Goal: Find contact information: Obtain details needed to contact an individual or organization

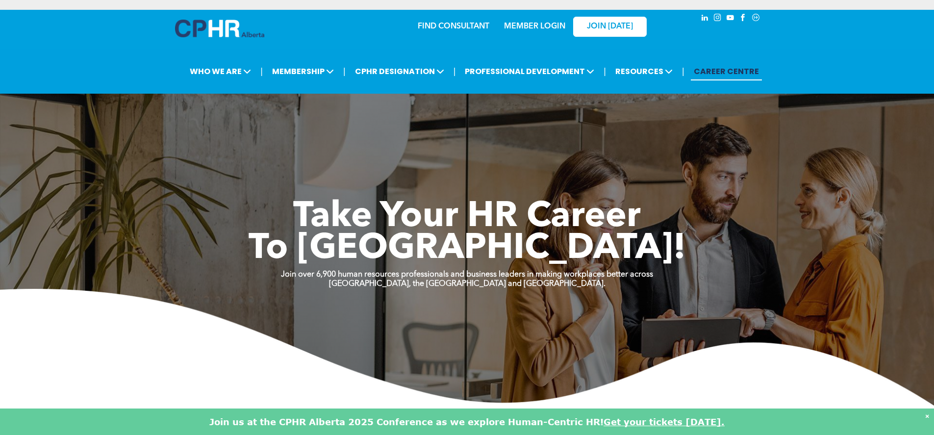
click at [229, 29] on img at bounding box center [219, 29] width 89 height 18
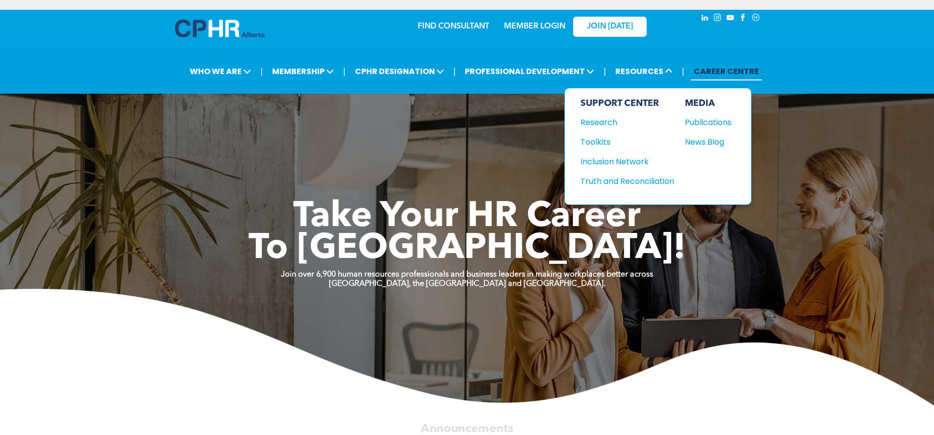
click at [717, 147] on div "News Blog" at bounding box center [706, 142] width 42 height 12
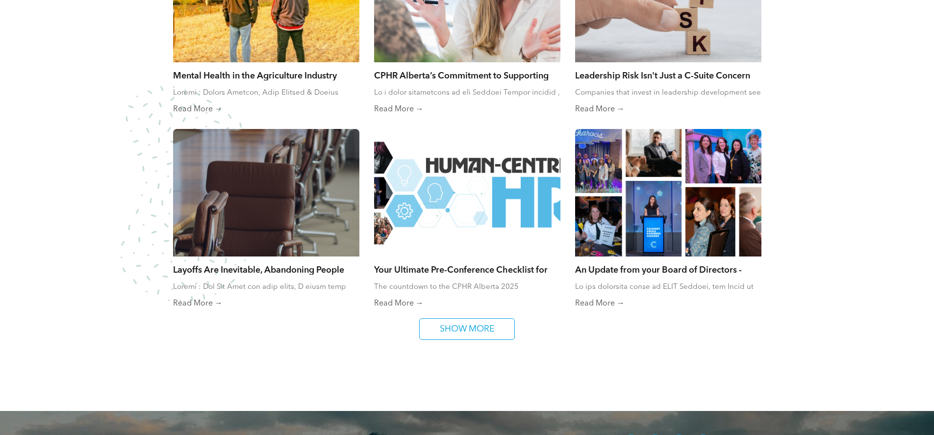
scroll to position [371, 0]
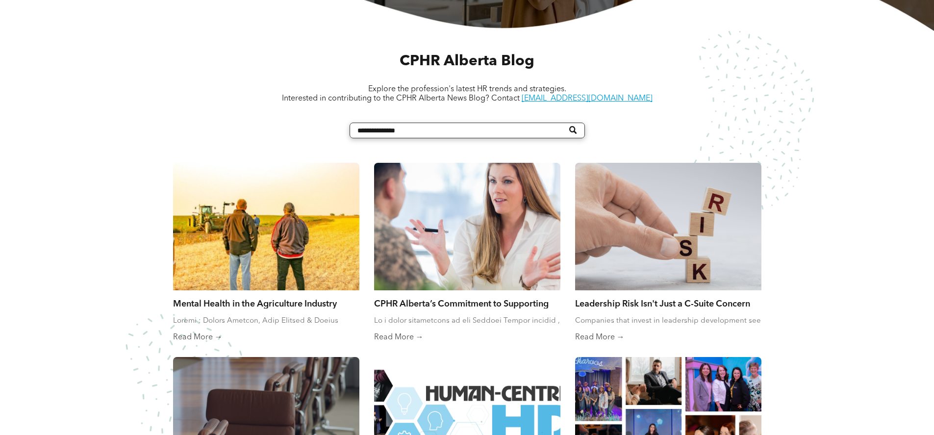
click at [304, 270] on div at bounding box center [266, 226] width 186 height 127
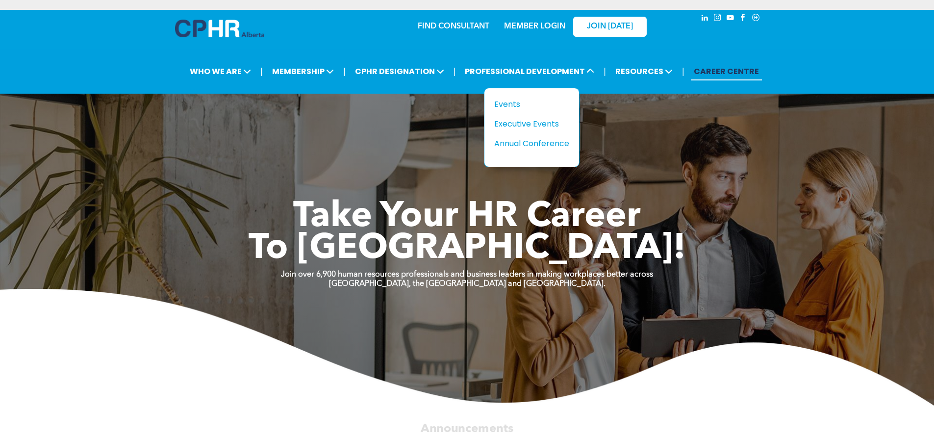
click at [506, 97] on div "Title Events Executive Events Annual Conference" at bounding box center [532, 127] width 96 height 79
click at [507, 104] on div "Events" at bounding box center [528, 104] width 68 height 12
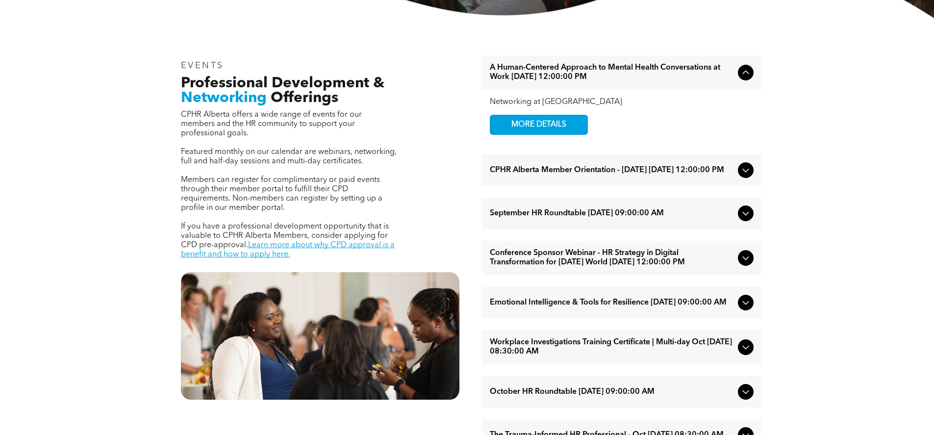
scroll to position [302, 0]
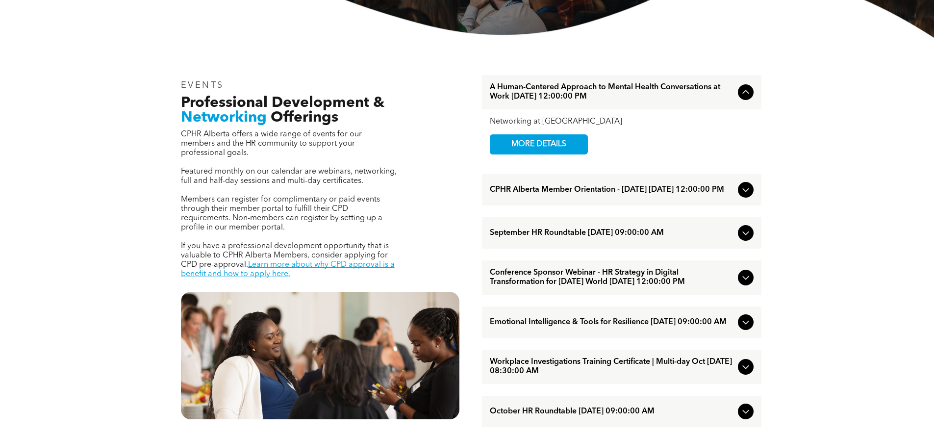
click at [575, 147] on span "MORE DETAILS" at bounding box center [538, 144] width 77 height 19
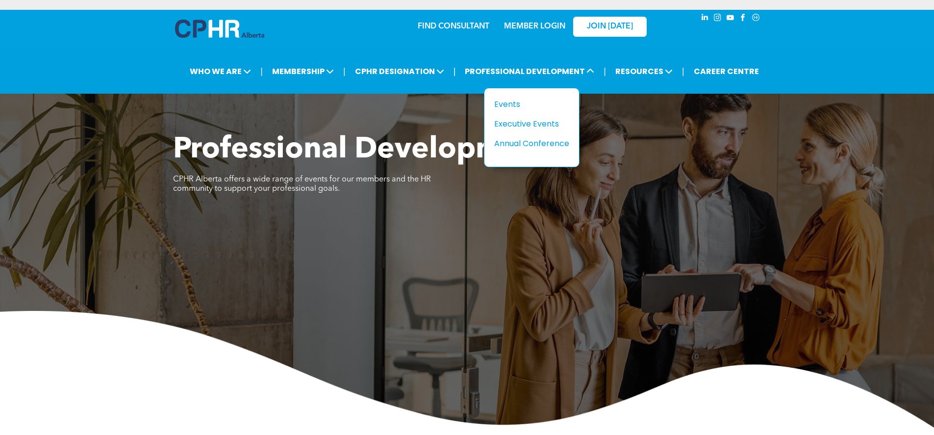
click at [521, 103] on div "Events" at bounding box center [528, 104] width 68 height 12
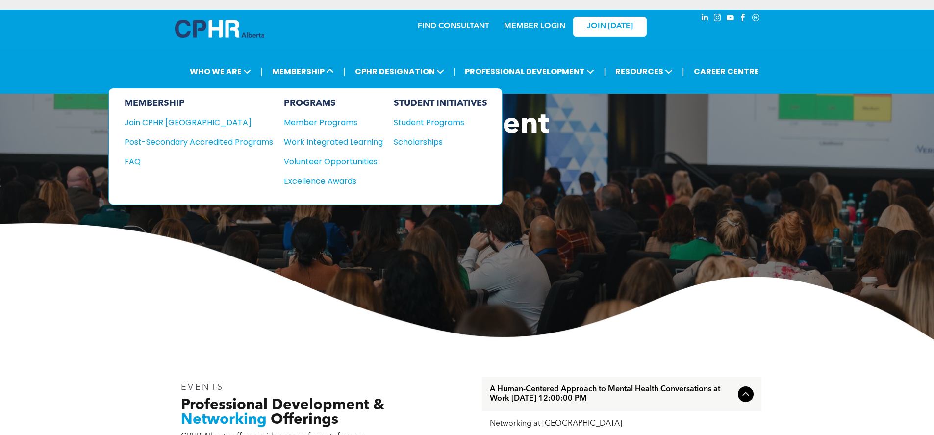
click at [328, 122] on div "Member Programs" at bounding box center [328, 122] width 89 height 12
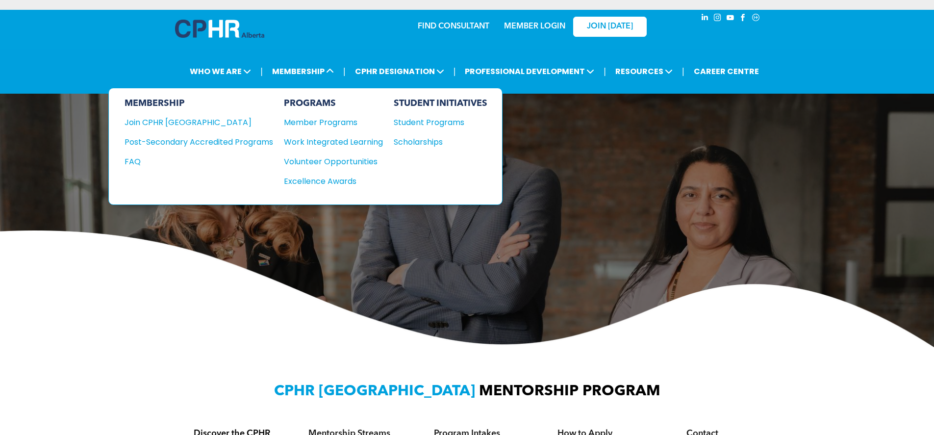
click at [189, 124] on div "Join CPHR [GEOGRAPHIC_DATA]" at bounding box center [192, 122] width 134 height 12
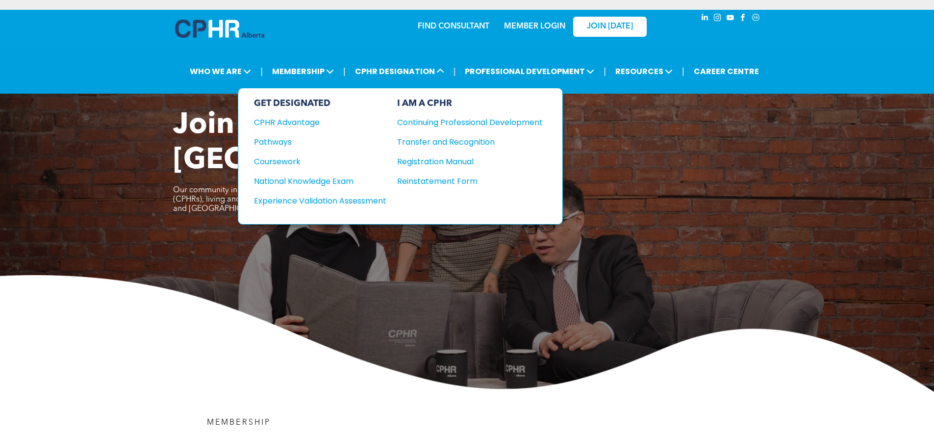
click at [295, 144] on div "Pathways" at bounding box center [313, 142] width 119 height 12
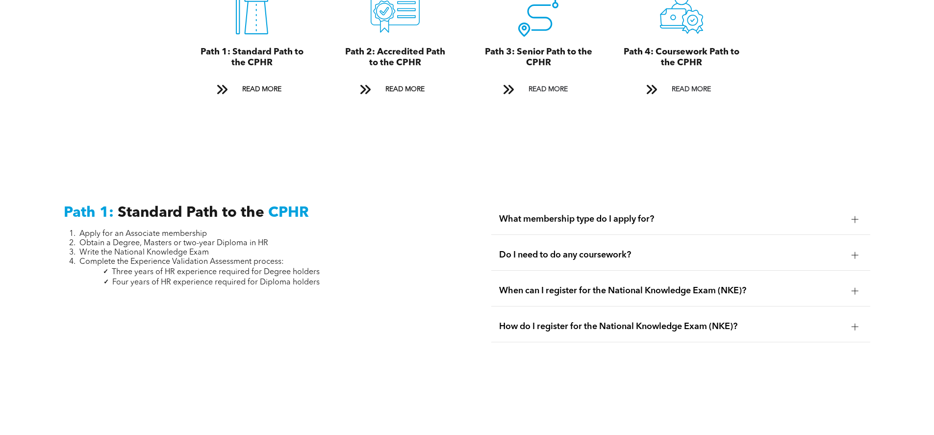
scroll to position [1127, 0]
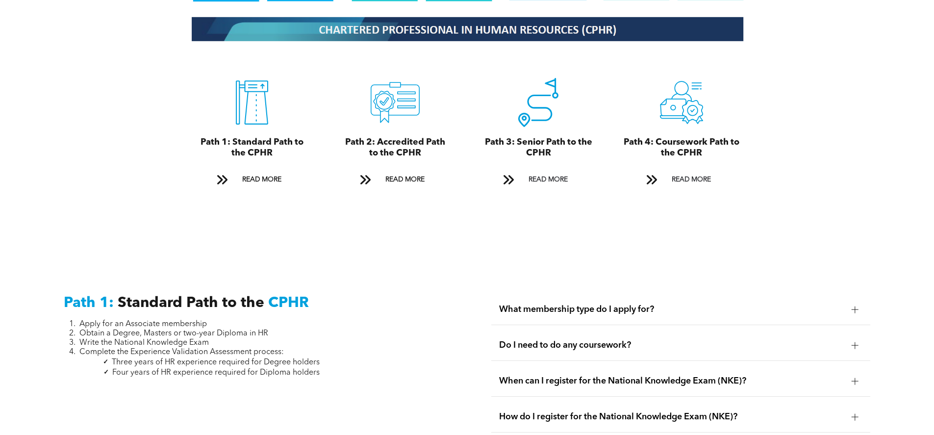
click at [248, 171] on span "READ MORE" at bounding box center [262, 180] width 46 height 18
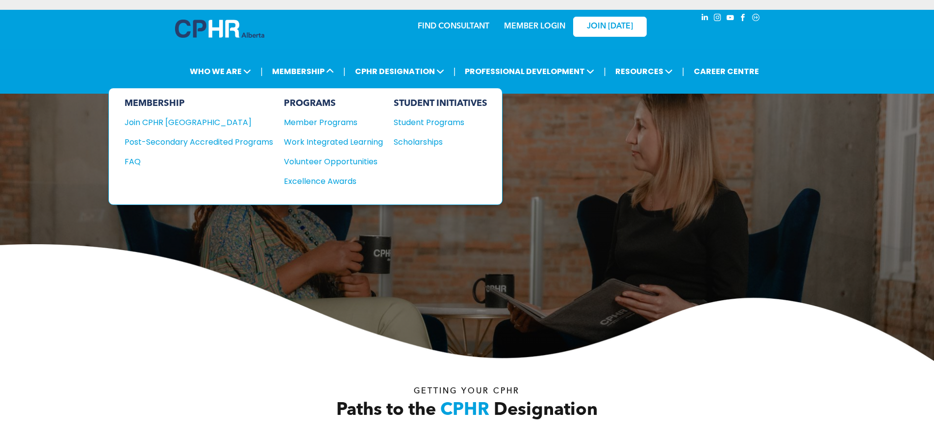
click at [200, 125] on div "Join CPHR [GEOGRAPHIC_DATA]" at bounding box center [192, 122] width 134 height 12
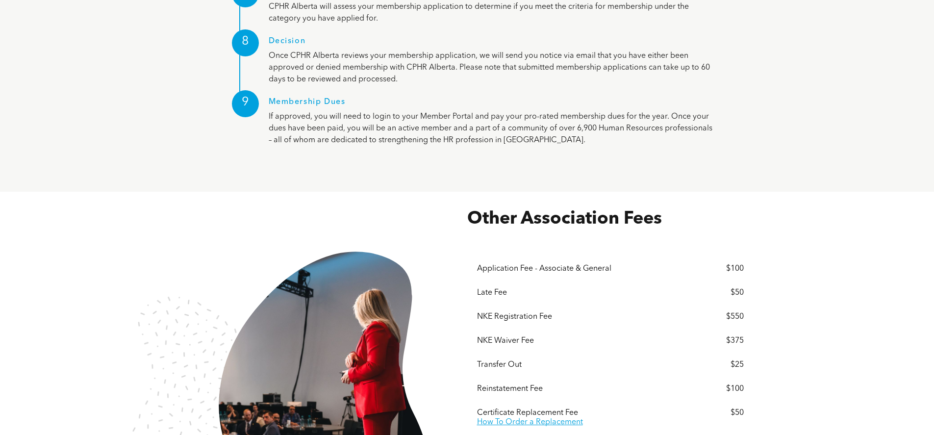
scroll to position [1751, 0]
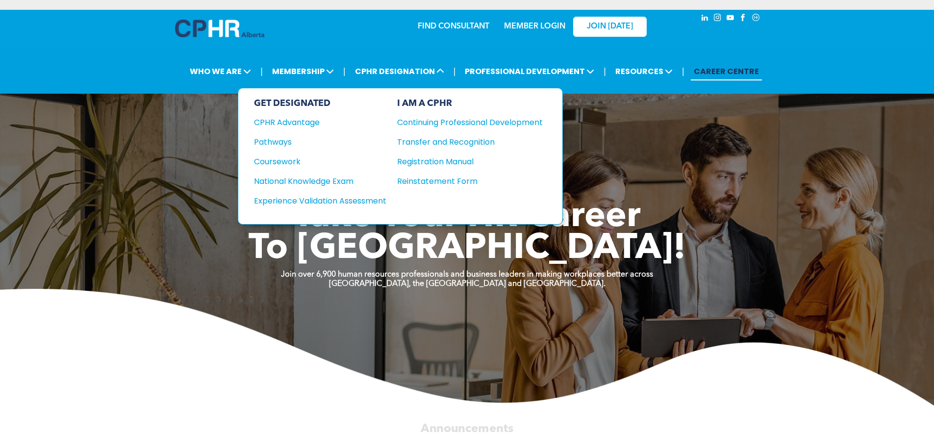
click at [458, 125] on div "Continuing Professional Development" at bounding box center [462, 122] width 131 height 12
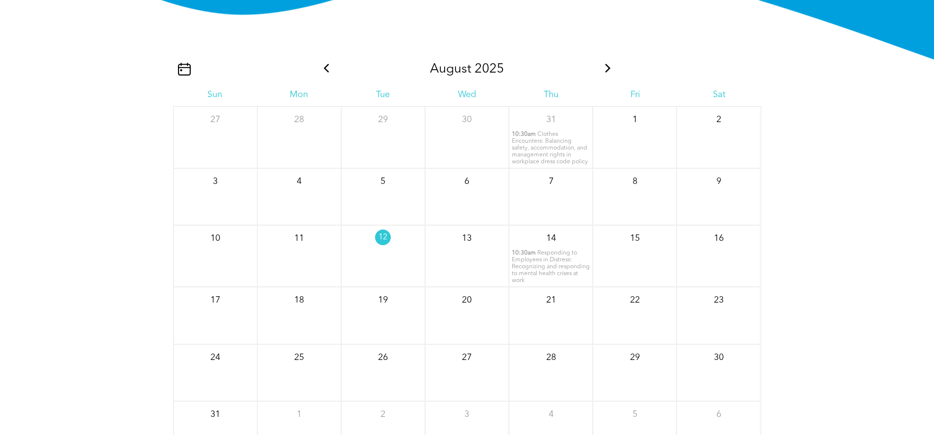
scroll to position [1226, 0]
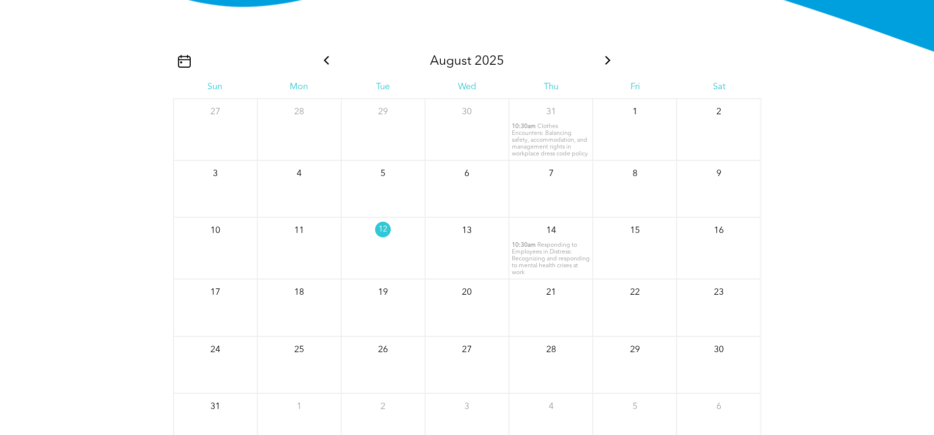
click at [538, 157] on span "Clothes Encounters: Balancing safety, accommodation, and management rights in w…" at bounding box center [550, 140] width 76 height 33
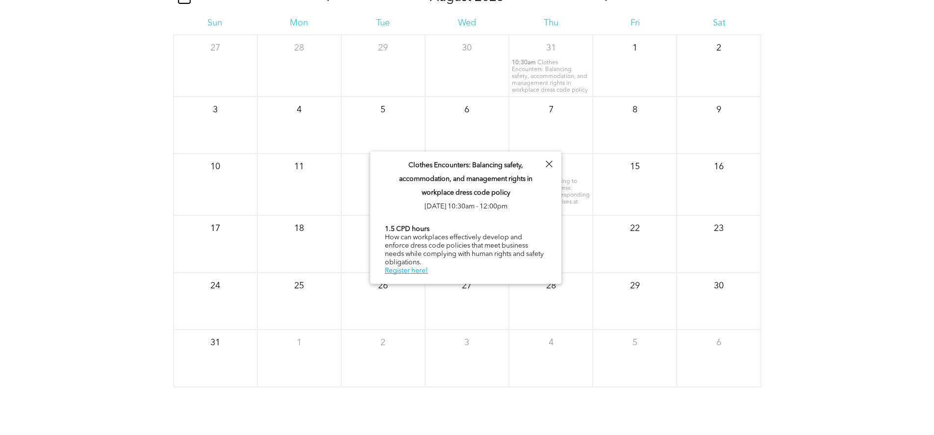
scroll to position [1275, 0]
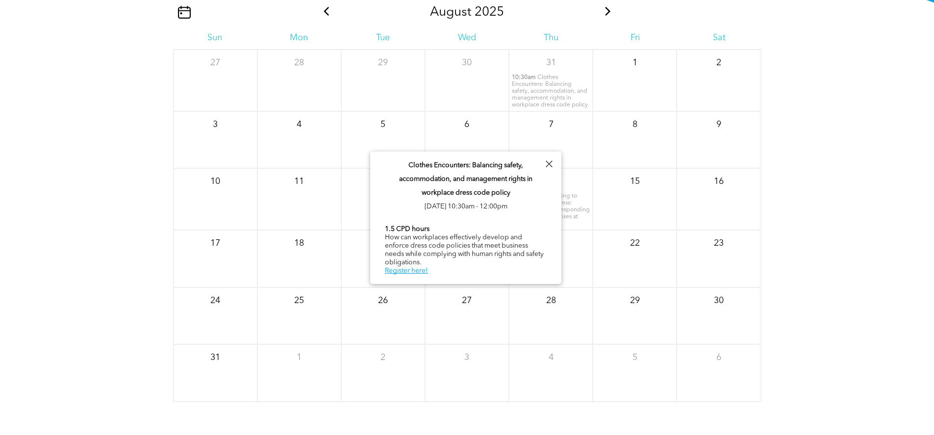
click at [605, 16] on icon at bounding box center [607, 11] width 13 height 9
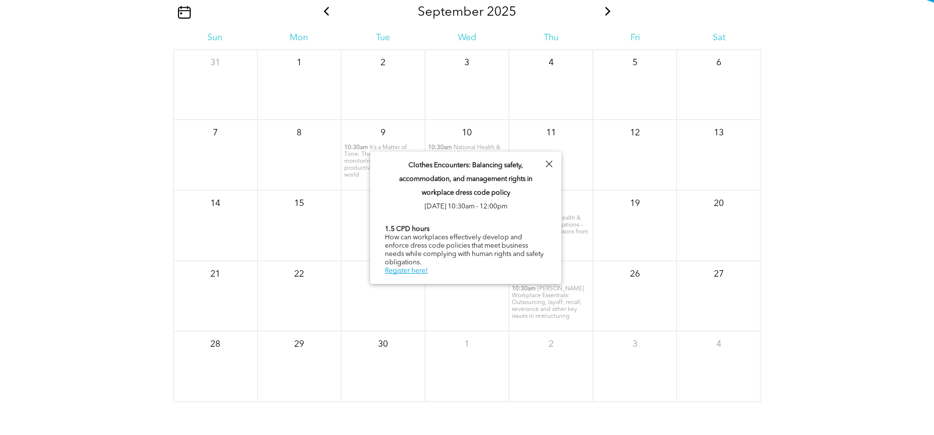
click at [605, 16] on icon at bounding box center [607, 11] width 13 height 9
click at [549, 166] on div at bounding box center [548, 163] width 13 height 13
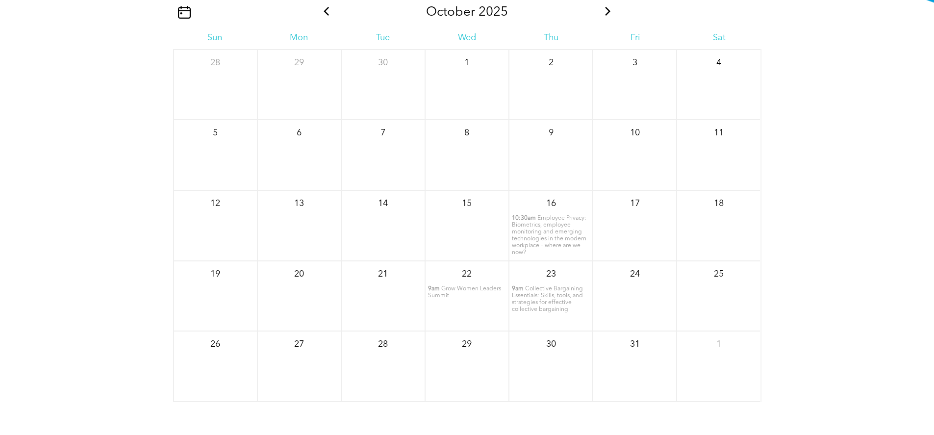
click at [608, 16] on icon at bounding box center [607, 11] width 13 height 9
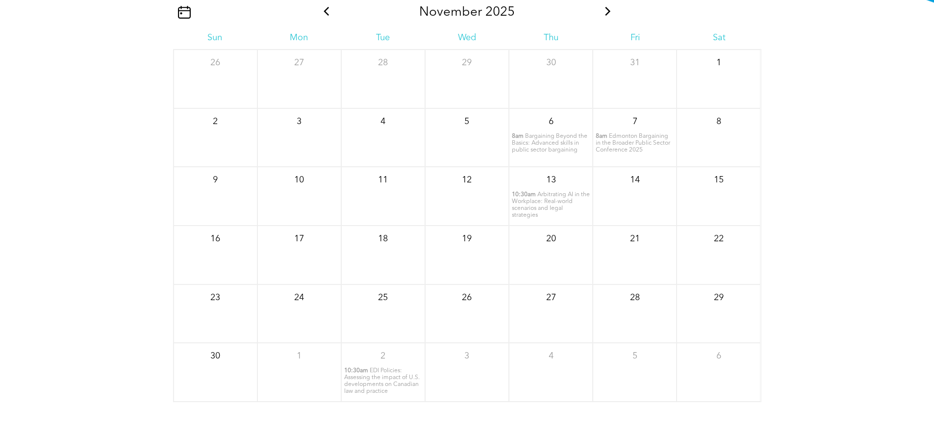
click at [608, 16] on icon at bounding box center [607, 11] width 5 height 9
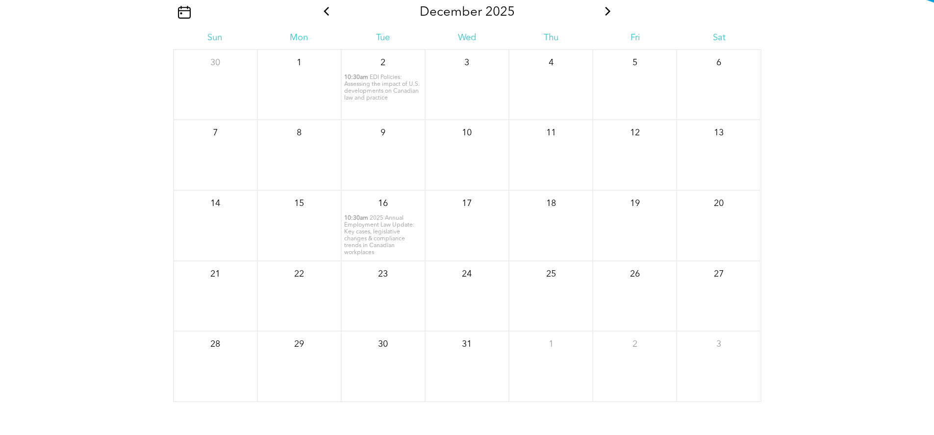
click at [331, 16] on icon at bounding box center [326, 11] width 13 height 9
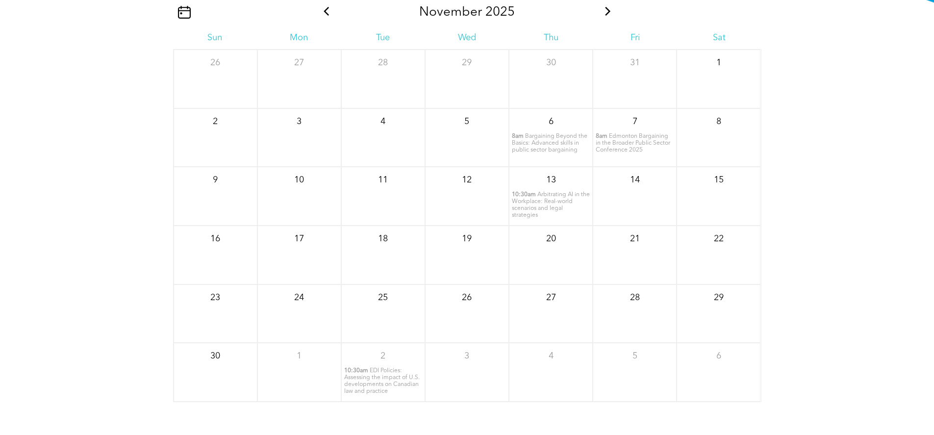
click at [325, 16] on icon at bounding box center [326, 11] width 13 height 9
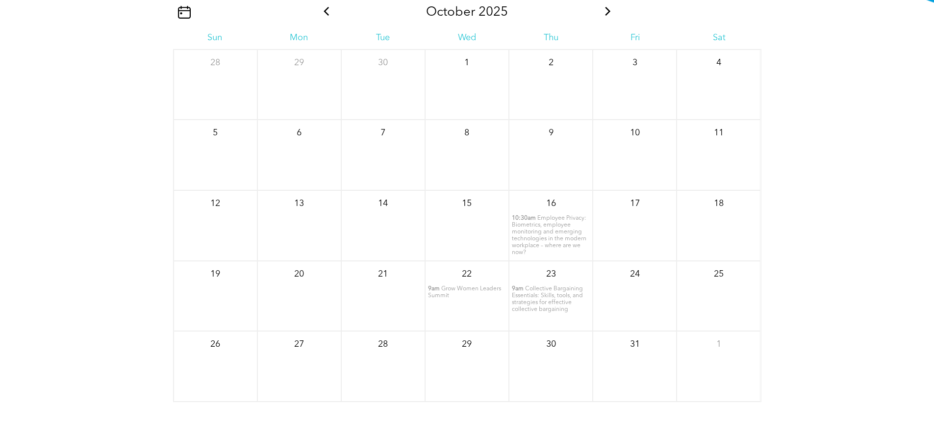
click at [326, 16] on icon at bounding box center [326, 11] width 13 height 9
click at [329, 16] on icon at bounding box center [326, 11] width 13 height 9
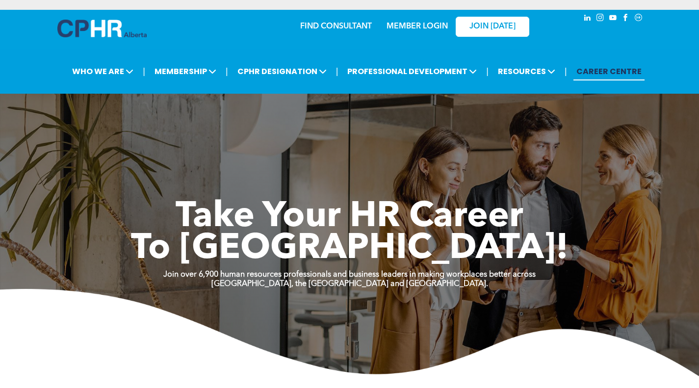
click at [522, 79] on span "RESOURCES" at bounding box center [526, 71] width 63 height 18
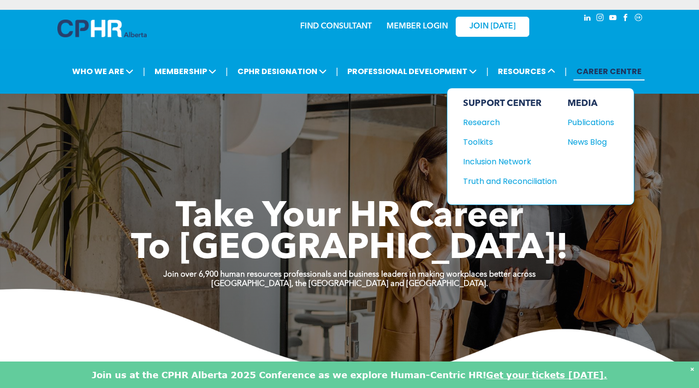
click at [486, 123] on div "Research" at bounding box center [505, 122] width 84 height 12
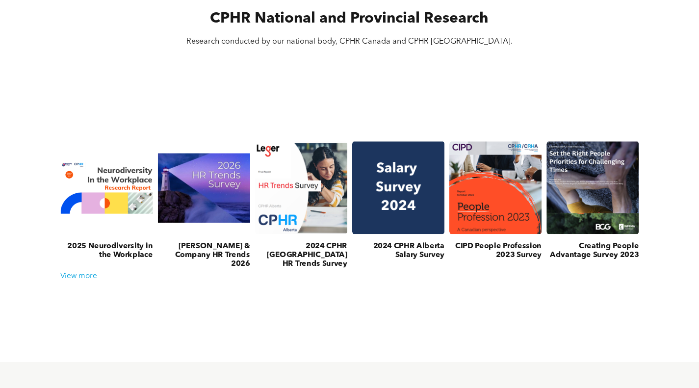
scroll to position [326, 0]
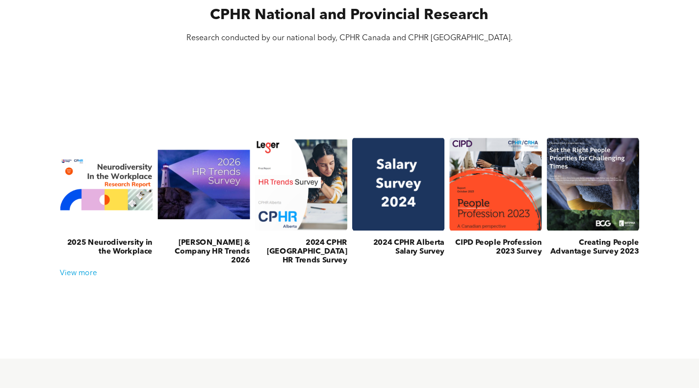
click at [98, 193] on link at bounding box center [106, 184] width 93 height 95
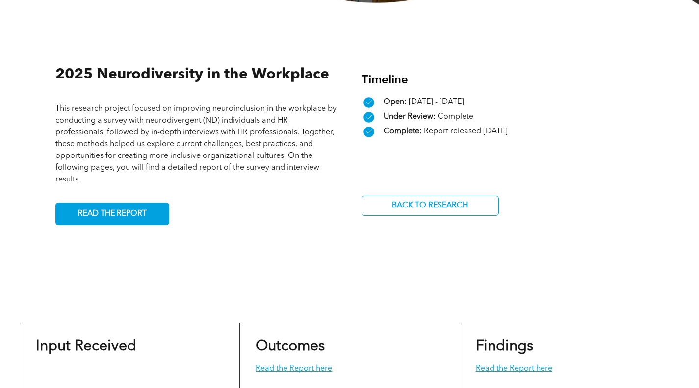
scroll to position [304, 0]
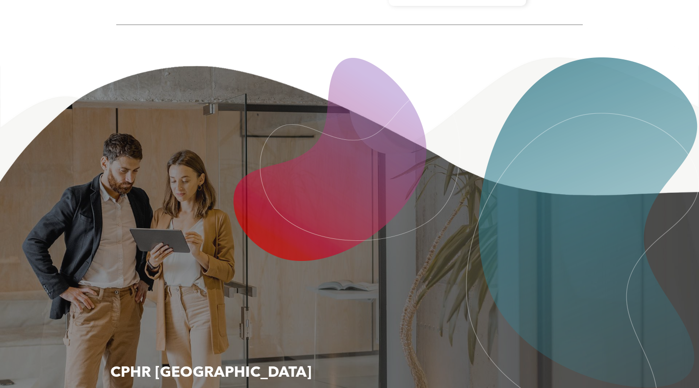
scroll to position [1786, 0]
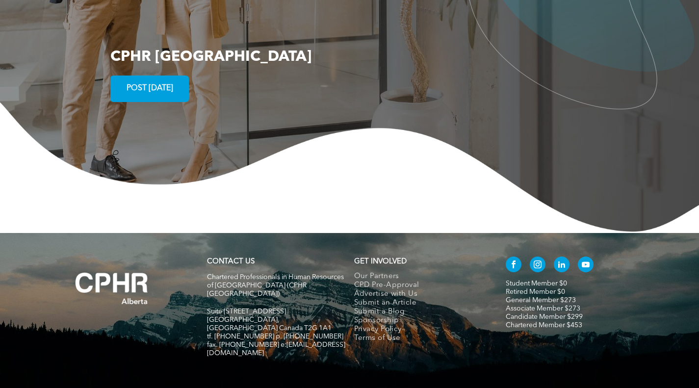
drag, startPoint x: 239, startPoint y: 269, endPoint x: 289, endPoint y: 272, distance: 50.1
click at [289, 307] on p "Suite [STREET_ADDRESS]" at bounding box center [276, 311] width 138 height 8
drag, startPoint x: 207, startPoint y: 269, endPoint x: 290, endPoint y: 269, distance: 82.4
click at [290, 307] on p "Suite [STREET_ADDRESS]" at bounding box center [276, 311] width 138 height 8
copy span "Suite [STREET_ADDRESS]"
